Goal: Information Seeking & Learning: Learn about a topic

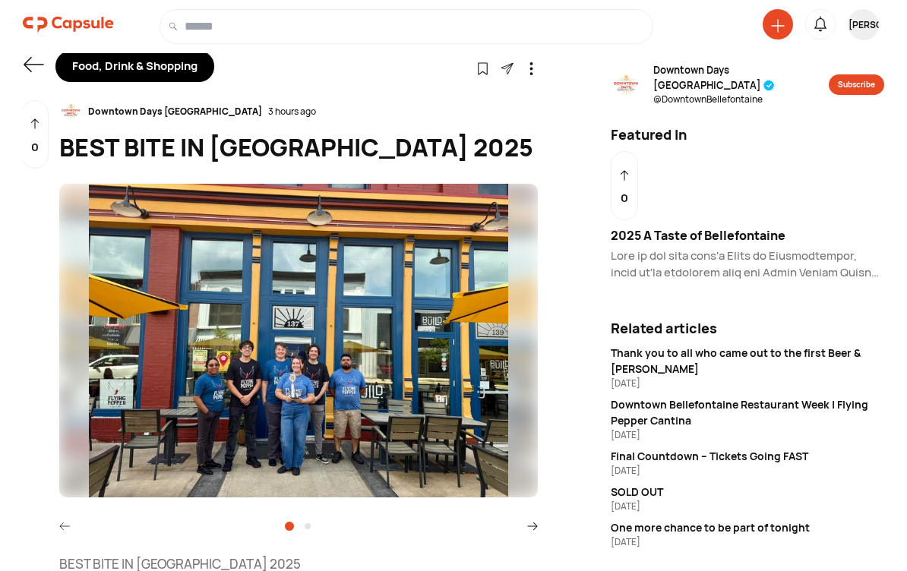
scroll to position [17, 0]
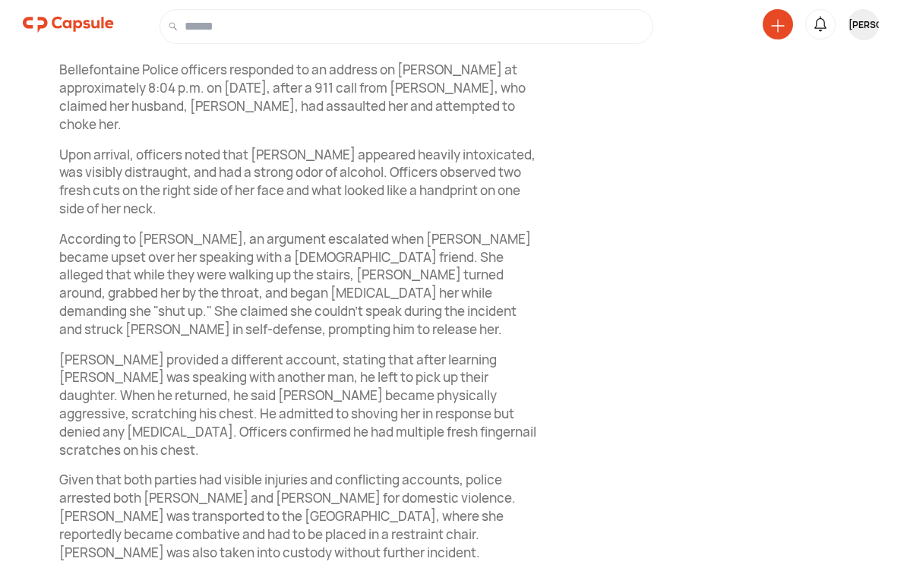
scroll to position [615, 0]
click at [726, 466] on div "Logan County News @ logancountynews Subscribe Related articles Domestic Dispute…" at bounding box center [747, 86] width 273 height 1256
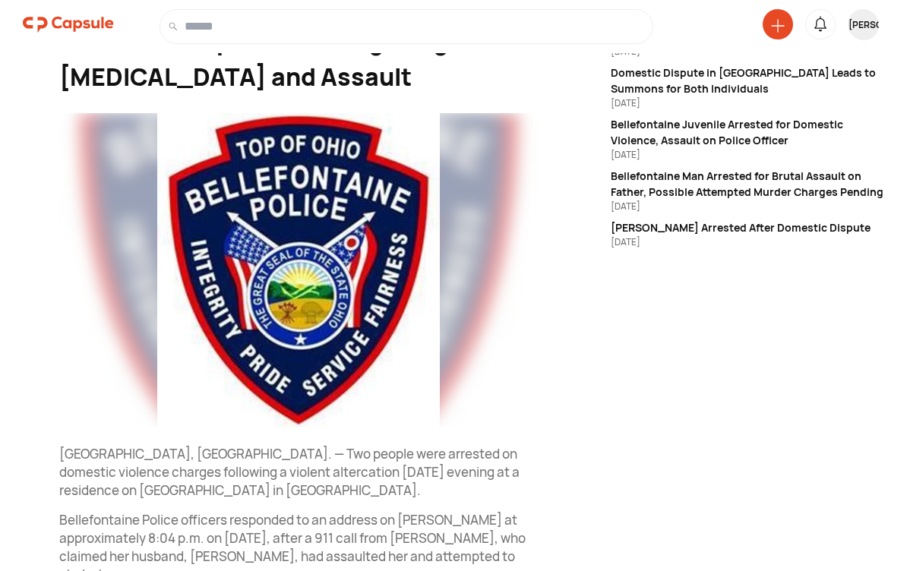
scroll to position [115, 0]
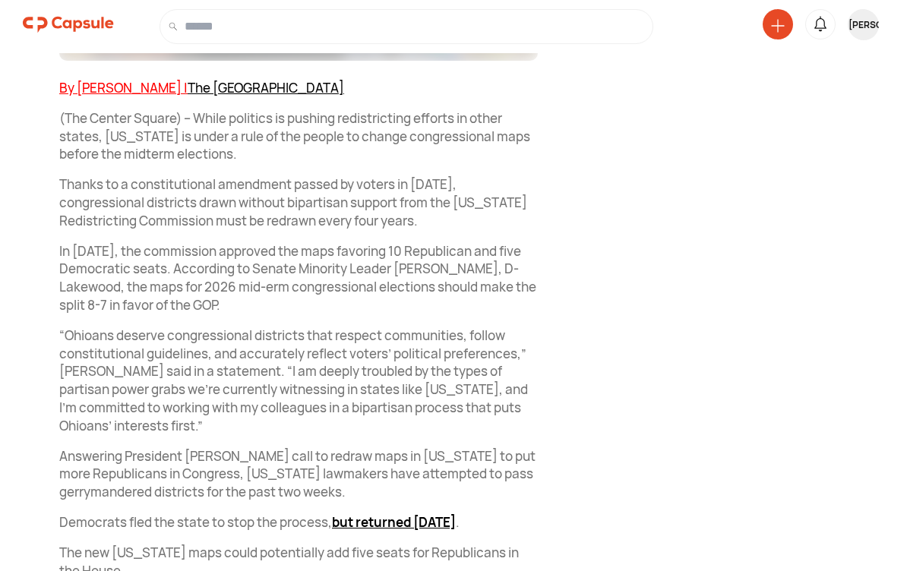
scroll to position [492, 0]
click at [449, 445] on div "News & Politics Follow Visit link Capsule News 3 hours ago Ohio congressional d…" at bounding box center [453, 371] width 907 height 1652
click at [449, 447] on div "News & Politics Follow Visit link Capsule News 3 hours ago Ohio congressional d…" at bounding box center [453, 371] width 907 height 1652
click at [449, 445] on div "News & Politics Follow Visit link Capsule News 3 hours ago Ohio congressional d…" at bounding box center [453, 371] width 907 height 1652
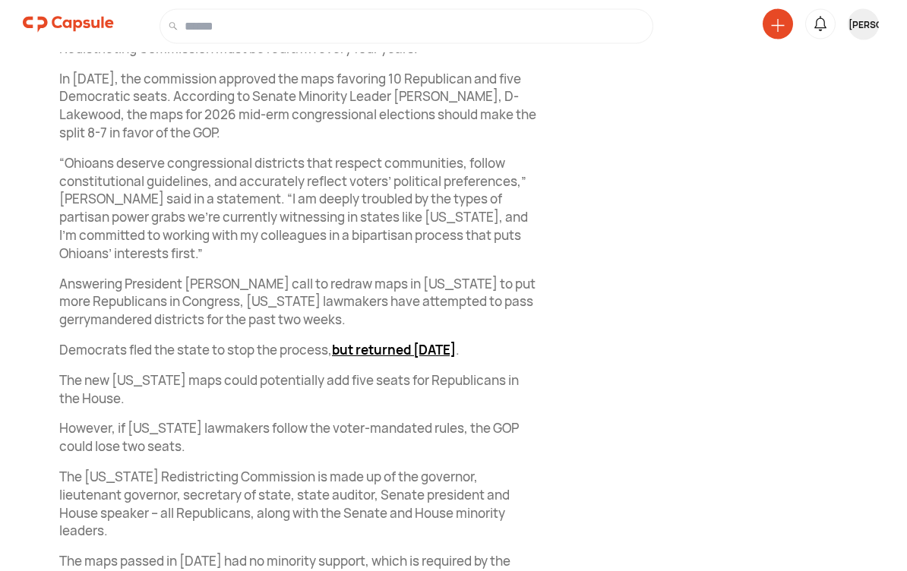
scroll to position [665, 0]
click at [449, 406] on div "Capsule News @ capsule Subscribe Related articles Why Ohio must change course a…" at bounding box center [747, 215] width 273 height 1615
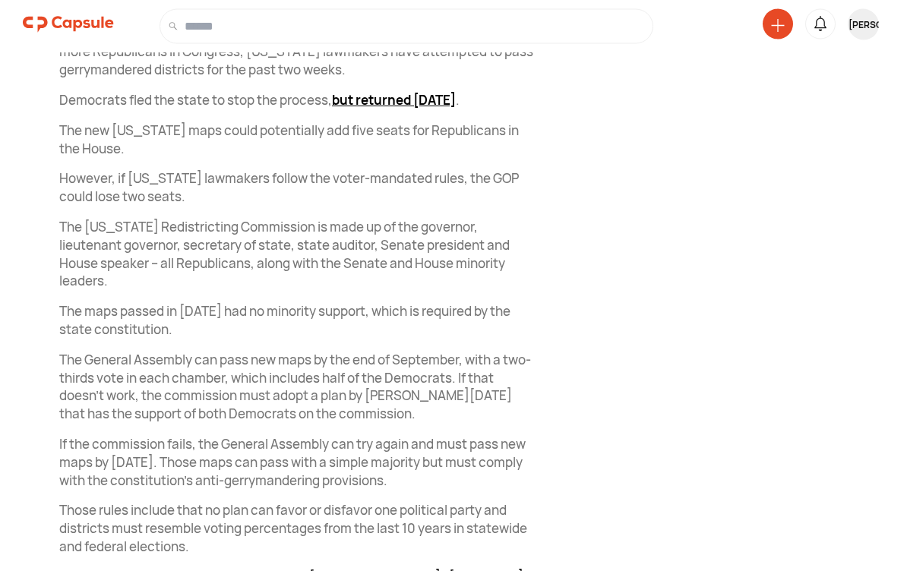
scroll to position [915, 0]
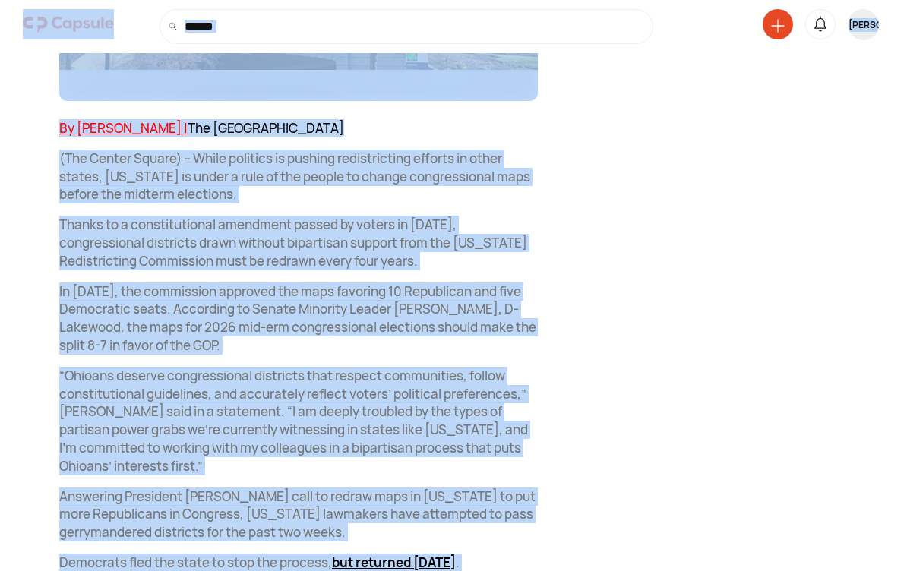
scroll to position [446, 0]
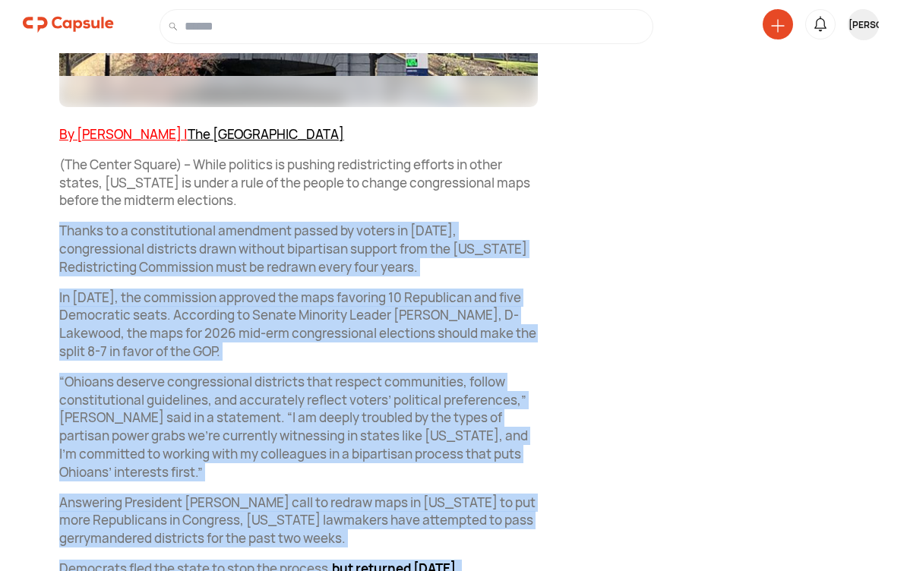
copy div "Thanks to a constitutional amendment passed by voters in 2018, congressional di…"
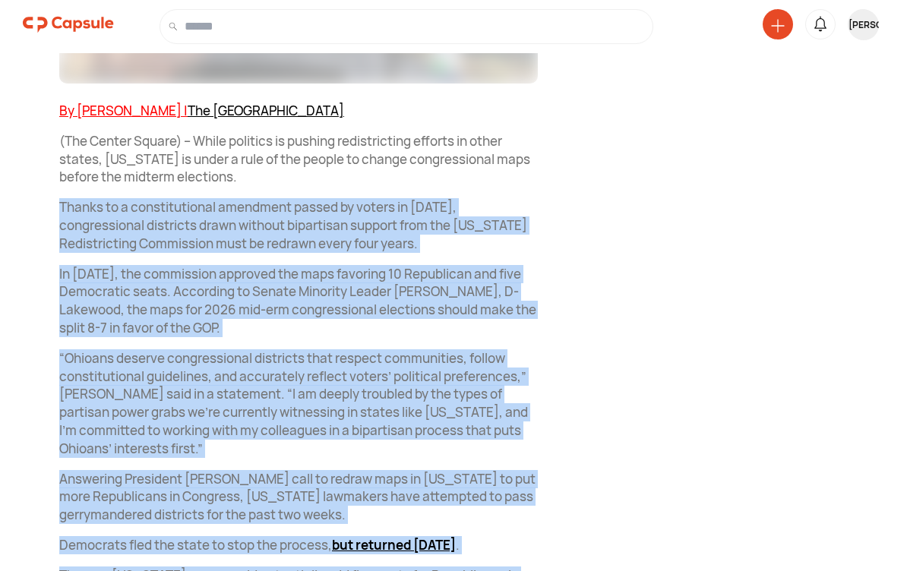
scroll to position [471, 0]
